Goal: Communication & Community: Answer question/provide support

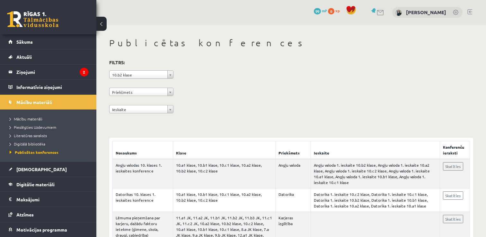
scroll to position [96, 0]
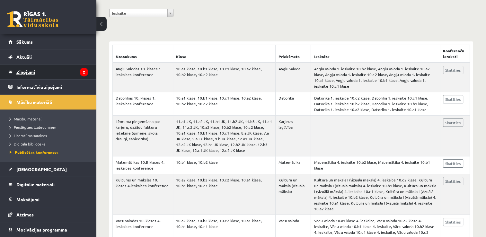
click at [33, 72] on legend "Ziņojumi 2" at bounding box center [52, 72] width 72 height 15
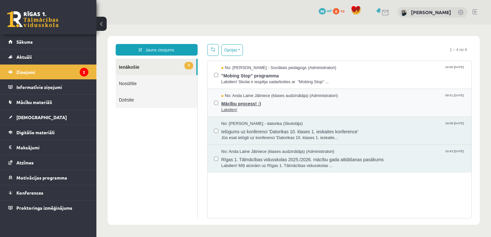
click at [272, 99] on span "Mācību process! :)" at bounding box center [343, 103] width 244 height 8
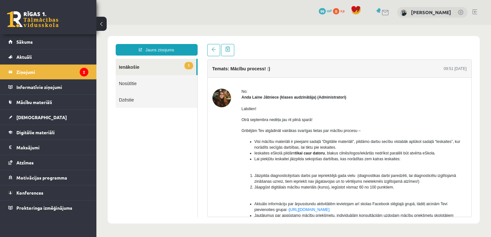
click at [175, 63] on link "1 Ienākošie" at bounding box center [156, 67] width 81 height 16
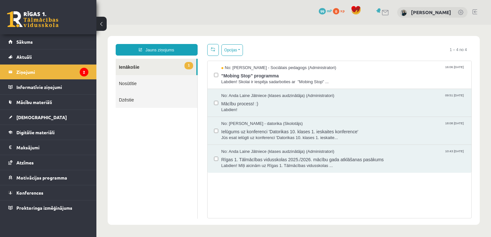
drag, startPoint x: 141, startPoint y: 64, endPoint x: 137, endPoint y: 66, distance: 4.2
click at [137, 66] on link "1 Ienākošie" at bounding box center [156, 67] width 81 height 16
click at [248, 74] on span ""Mobing Stop" programma" at bounding box center [343, 75] width 244 height 8
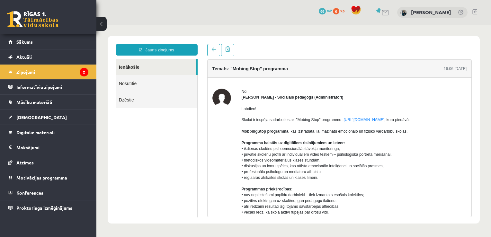
click at [96, 88] on html "Jauns ziņojums Ienākošie Nosūtītie Dzēstie ********* ********* ******* Temats: …" at bounding box center [293, 130] width 394 height 210
click at [326, 11] on span "99" at bounding box center [322, 11] width 7 height 6
